Goal: Information Seeking & Learning: Learn about a topic

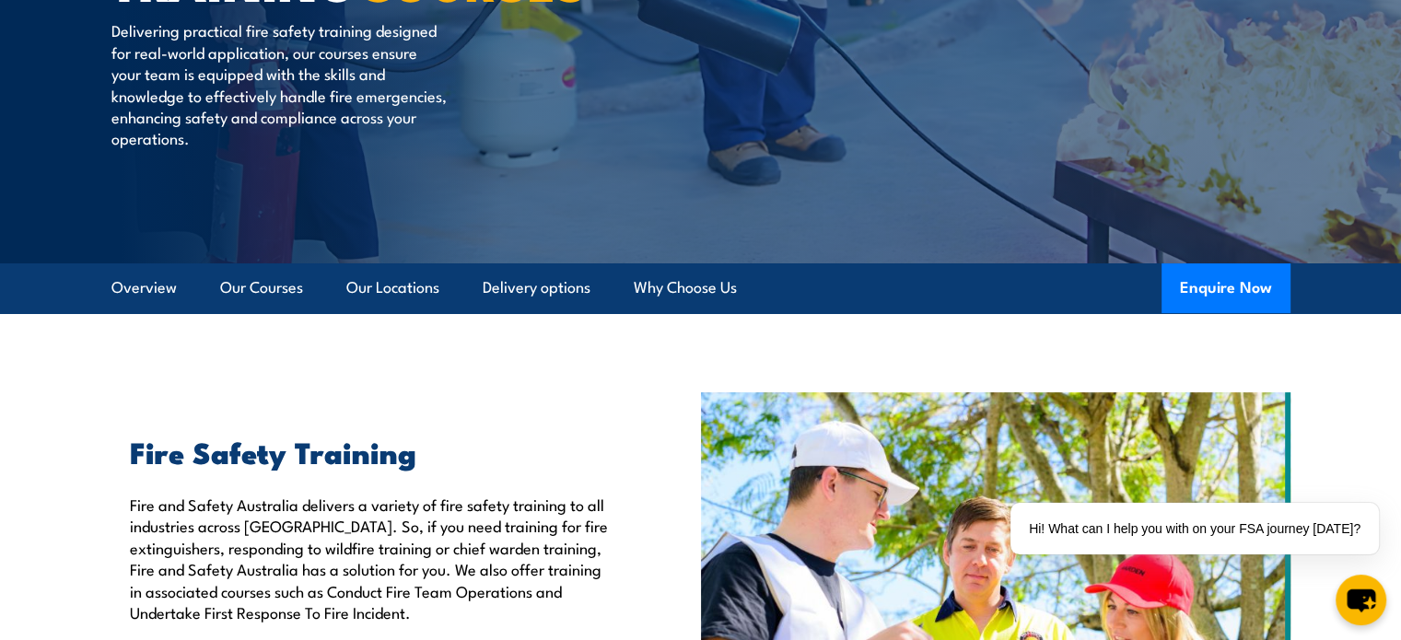
scroll to position [276, 0]
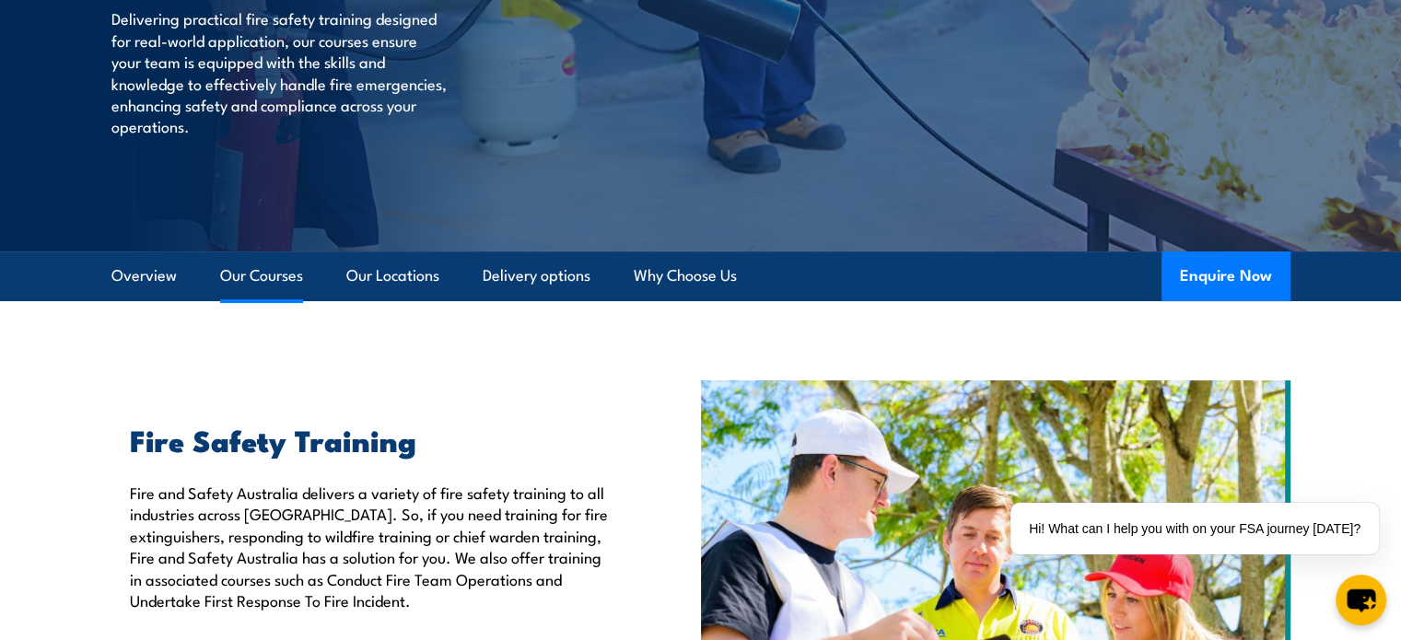
click at [273, 285] on link "Our Courses" at bounding box center [261, 275] width 83 height 49
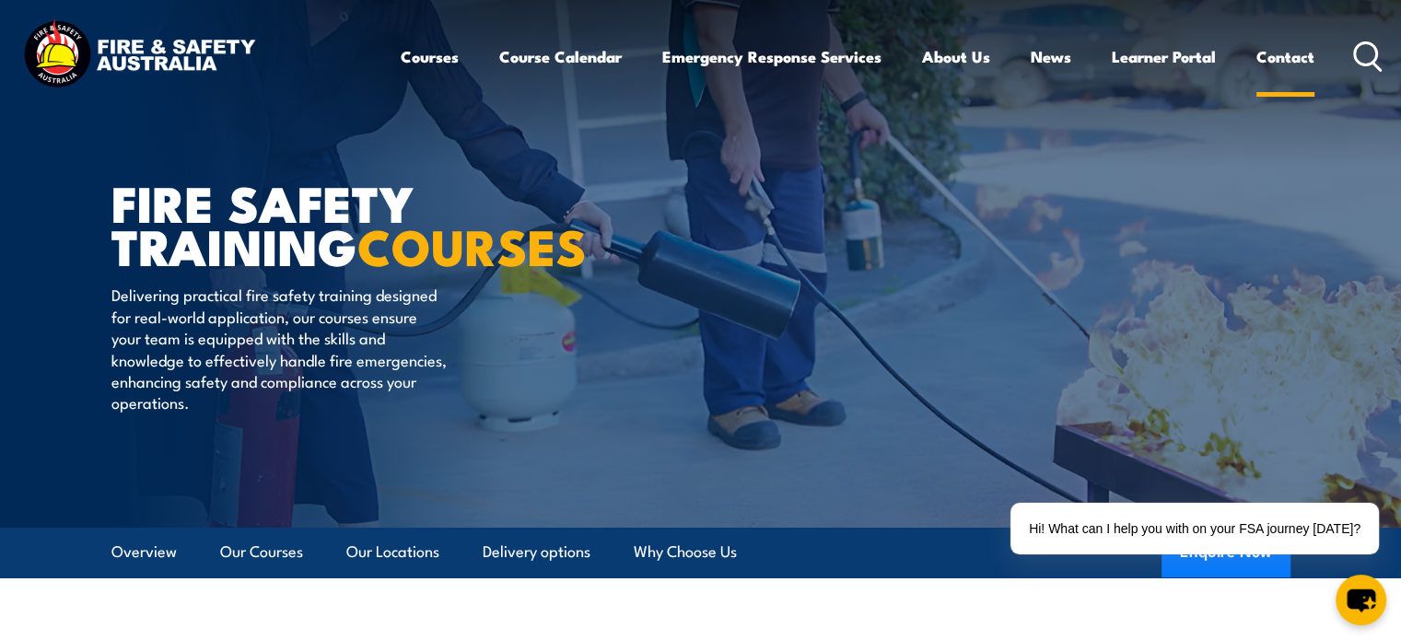
click at [1296, 58] on link "Contact" at bounding box center [1285, 56] width 58 height 49
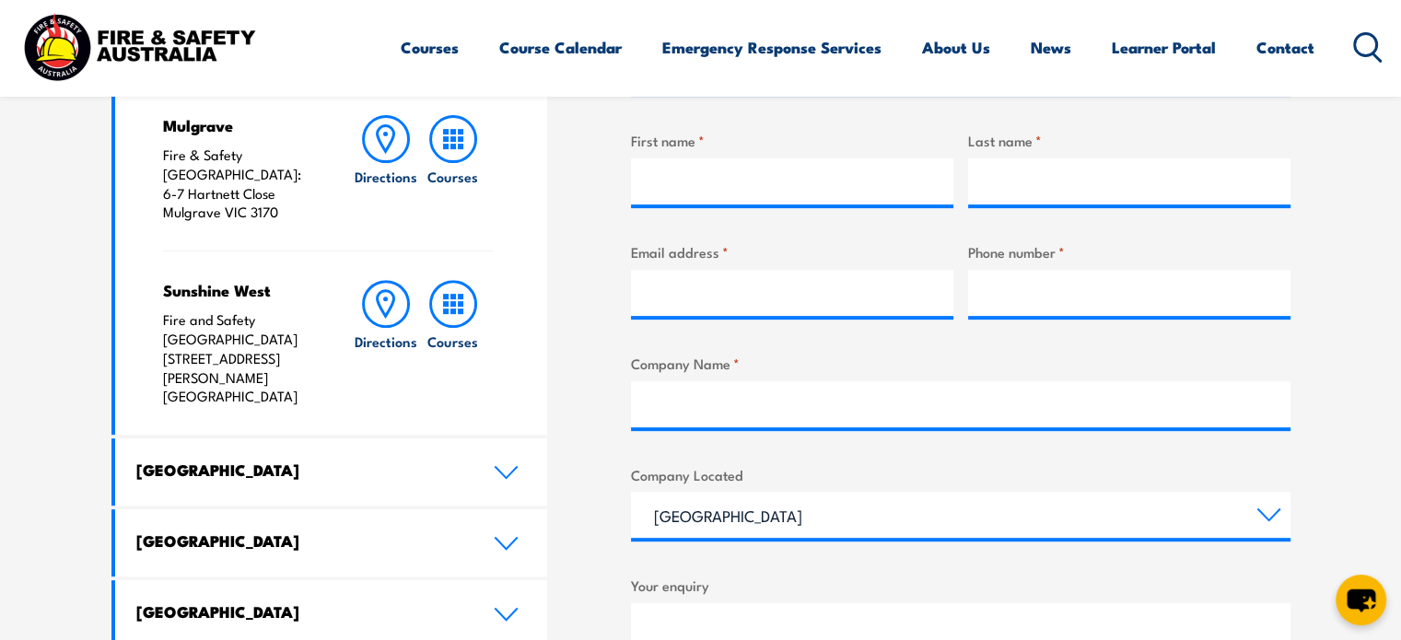
scroll to position [829, 0]
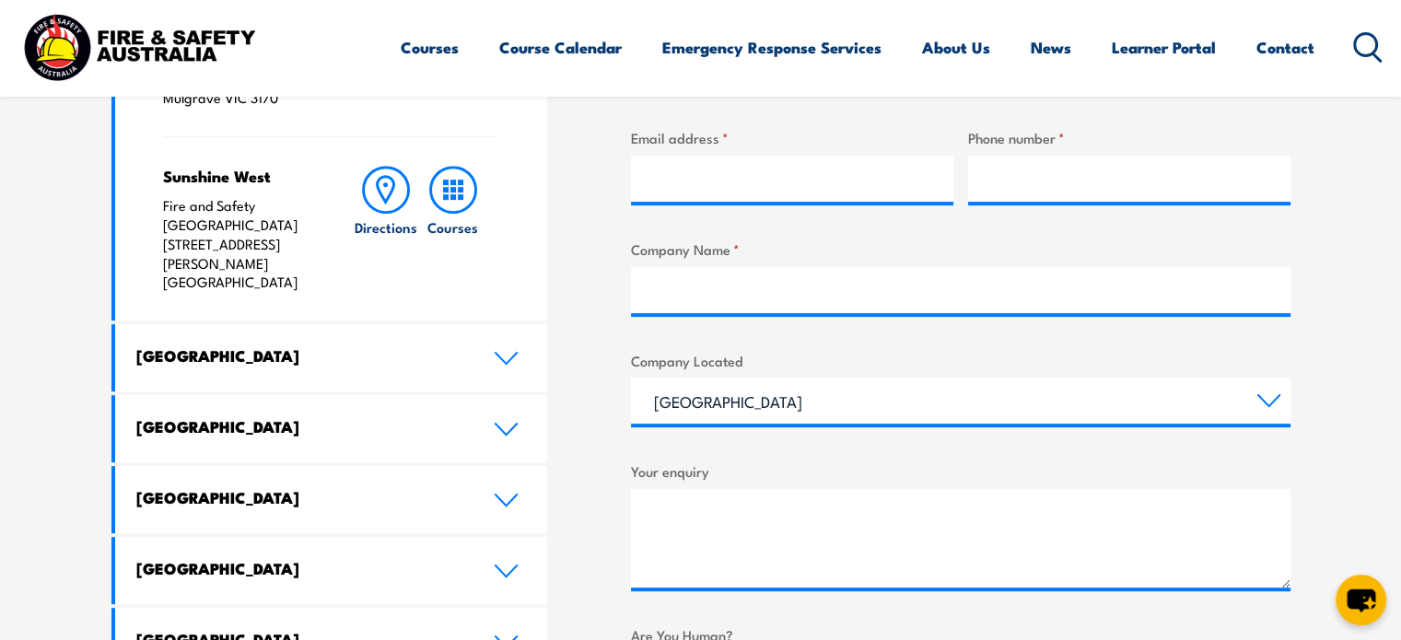
drag, startPoint x: 541, startPoint y: 358, endPoint x: 532, endPoint y: 363, distance: 9.5
click at [542, 395] on link "Queensland" at bounding box center [331, 428] width 433 height 67
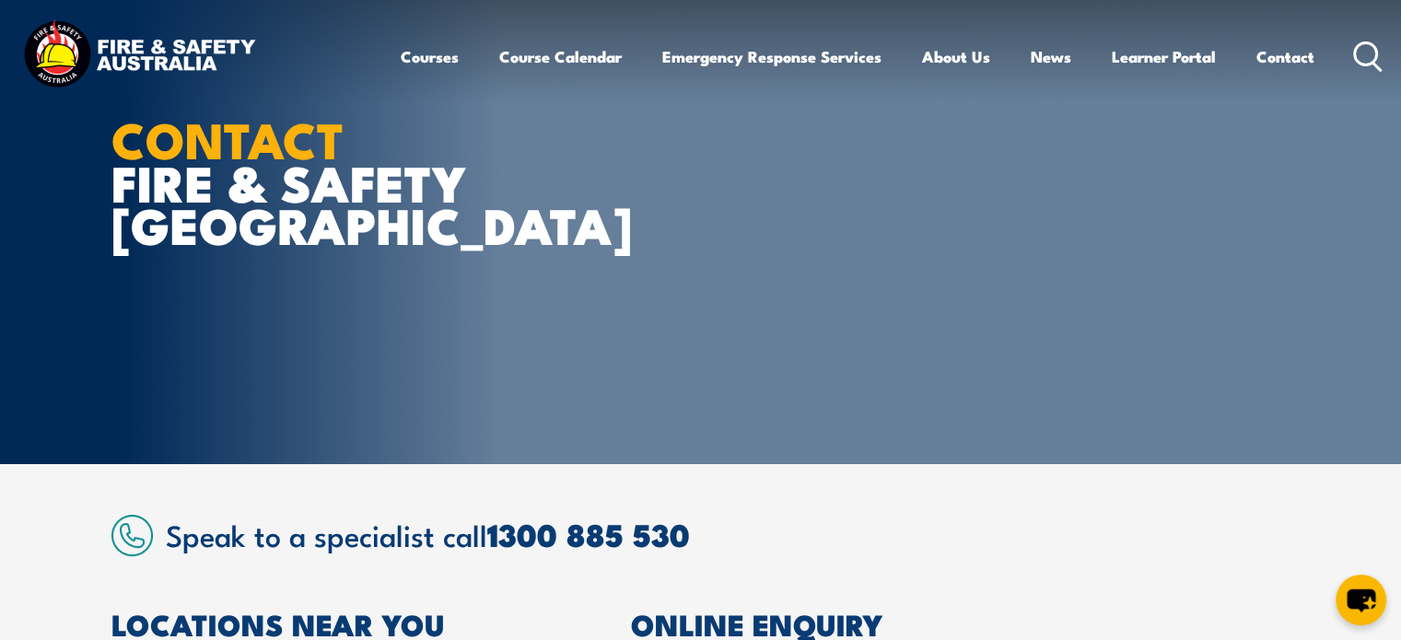
scroll to position [0, 0]
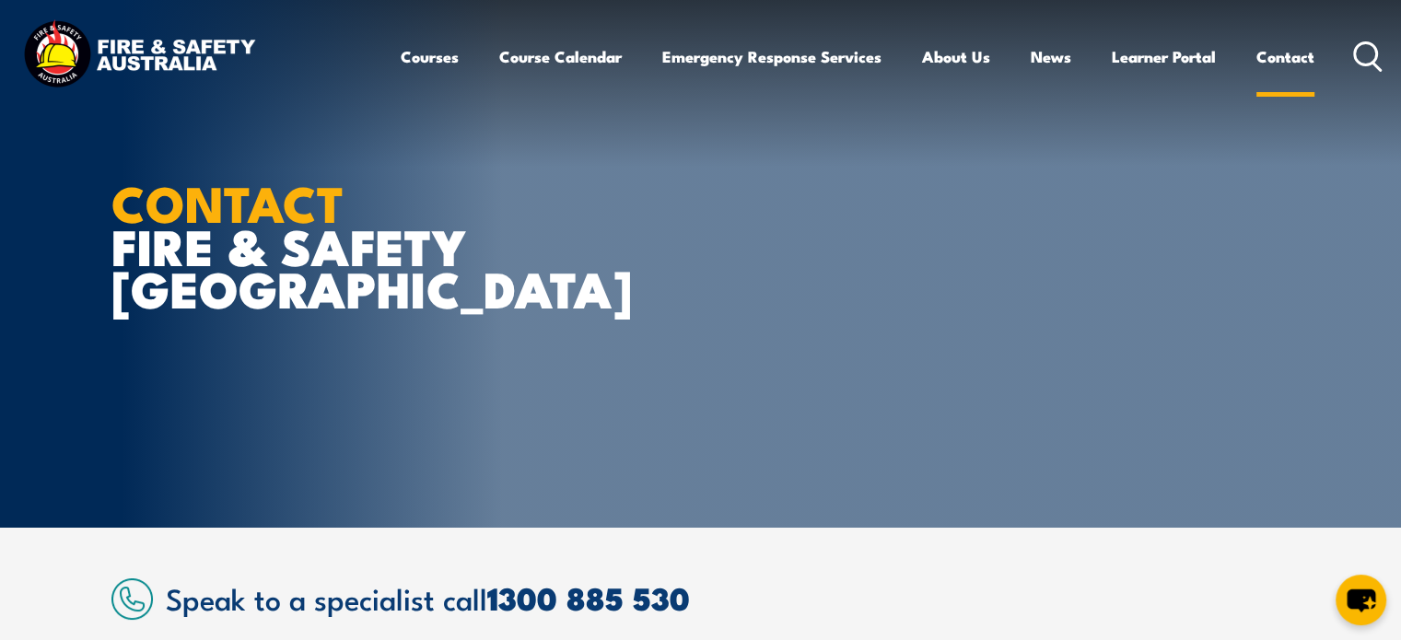
click at [1268, 53] on link "Contact" at bounding box center [1285, 56] width 58 height 49
click at [535, 53] on link "Course Calendar" at bounding box center [560, 56] width 123 height 49
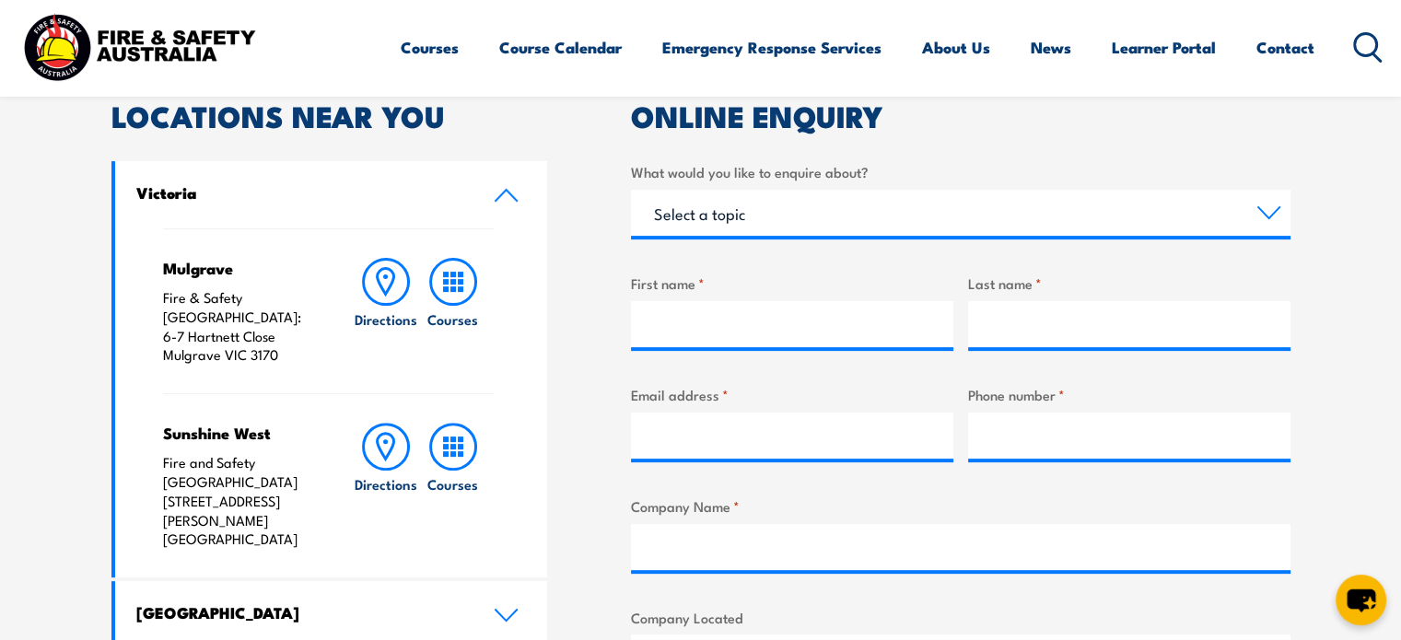
scroll to position [645, 0]
